Goal: Transaction & Acquisition: Subscribe to service/newsletter

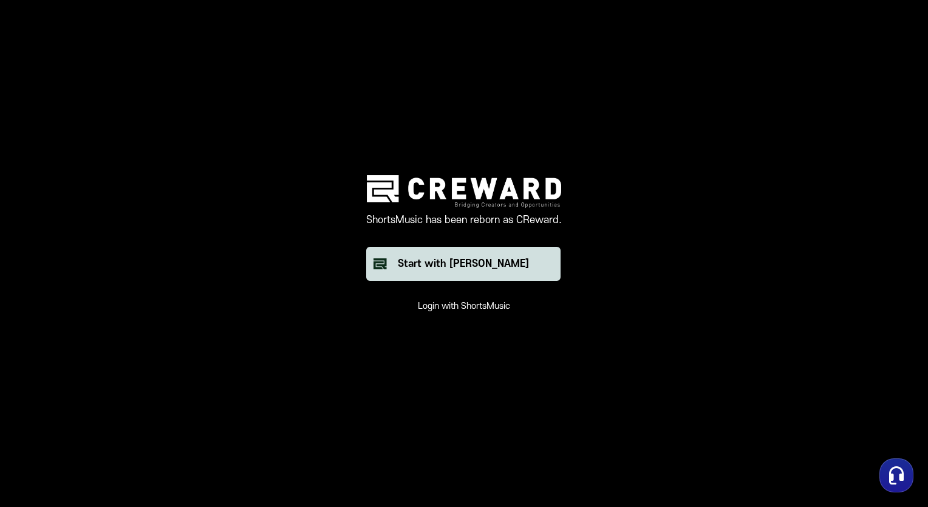
click at [513, 264] on button "Start with [PERSON_NAME]" at bounding box center [463, 264] width 194 height 34
click at [483, 255] on button "Crewardから始める" at bounding box center [447, 264] width 194 height 34
